Goal: Information Seeking & Learning: Learn about a topic

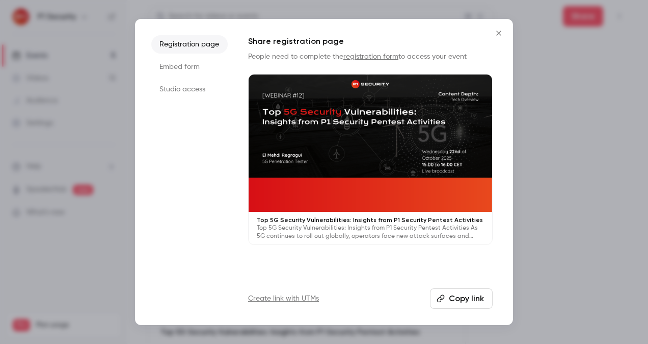
click at [79, 55] on div at bounding box center [324, 172] width 648 height 344
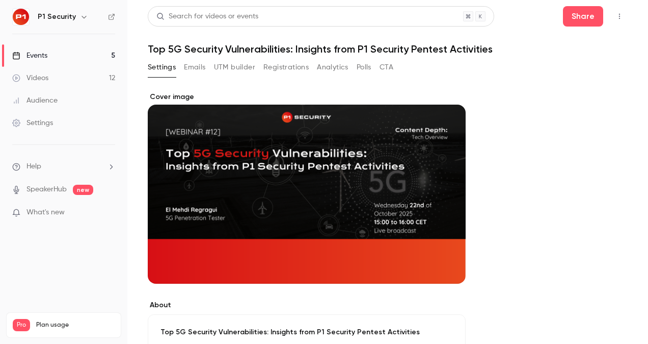
click at [57, 49] on link "Events 5" at bounding box center [63, 55] width 127 height 22
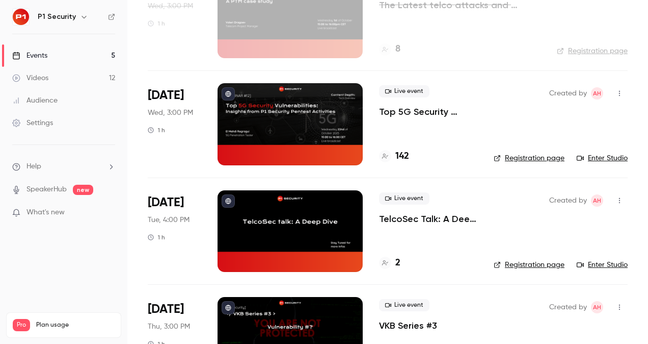
scroll to position [127, 0]
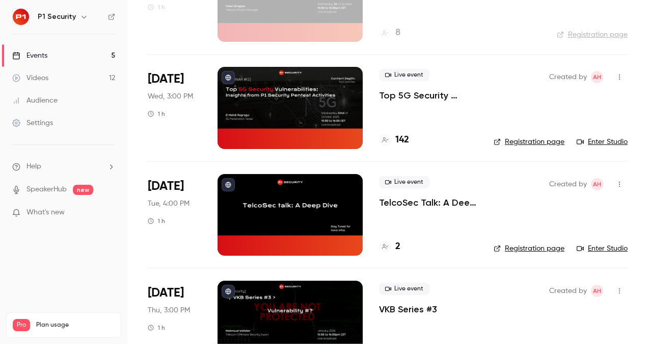
click at [401, 93] on p "Top 5G Security Vulnerabilities: Insights from P1 Security Pentest Activities" at bounding box center [428, 95] width 98 height 12
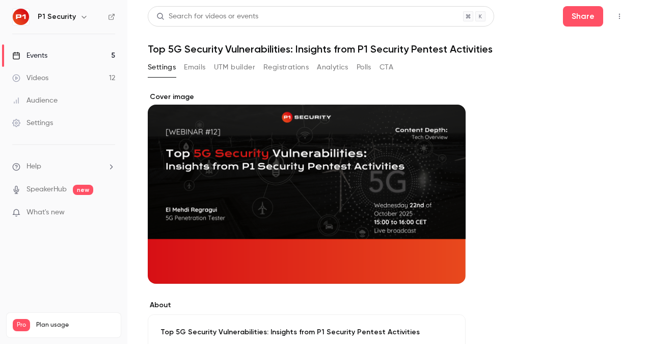
click at [296, 71] on button "Registrations" at bounding box center [286, 67] width 45 height 16
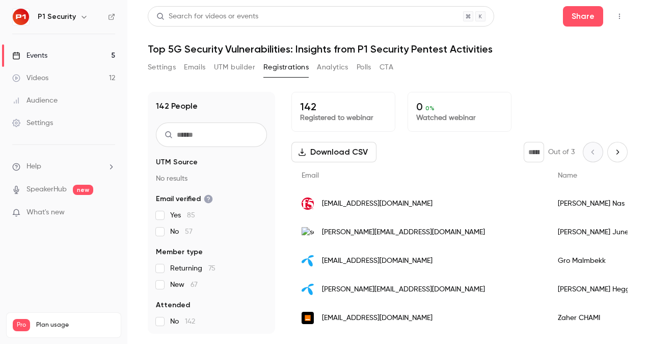
click at [19, 56] on icon at bounding box center [16, 56] width 7 height 8
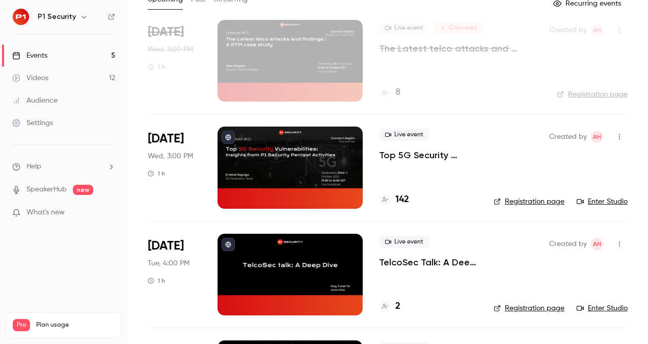
scroll to position [140, 0]
